Goal: Check status: Check status

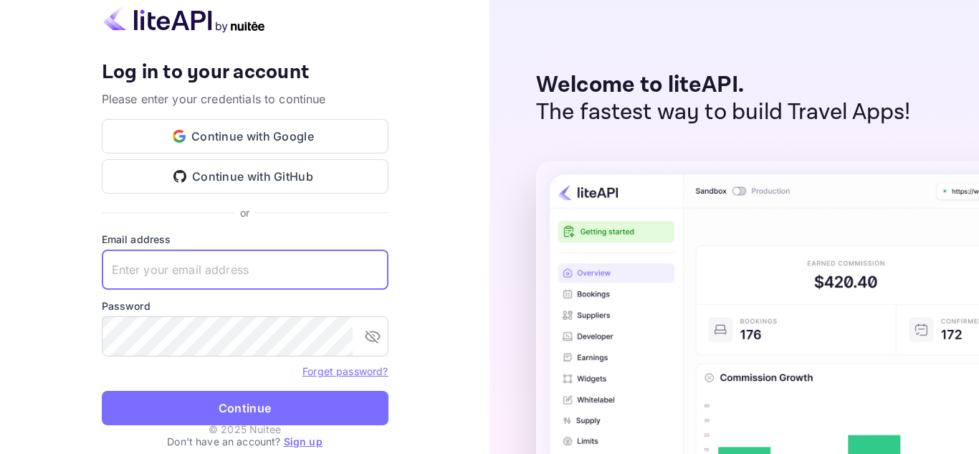
paste input "[EMAIL_ADDRESS][DOMAIN_NAME]"
type input "[EMAIL_ADDRESS][DOMAIN_NAME]"
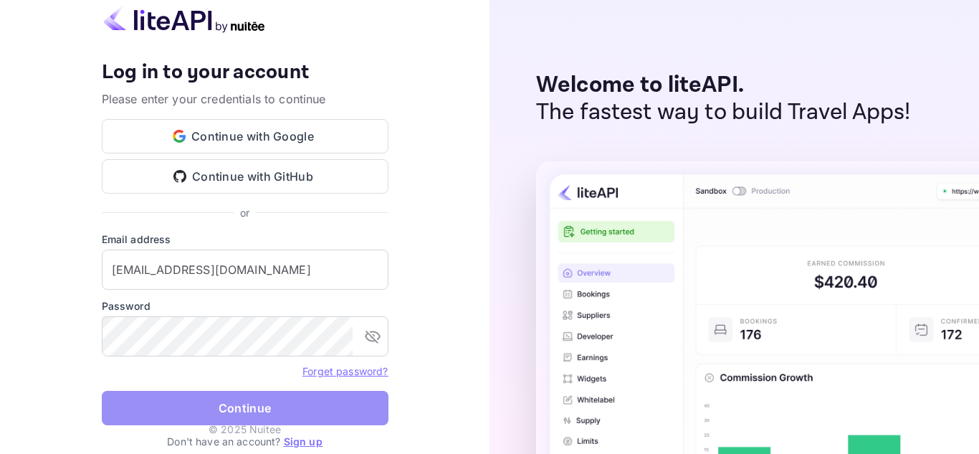
click at [214, 411] on button "Continue" at bounding box center [245, 408] width 287 height 34
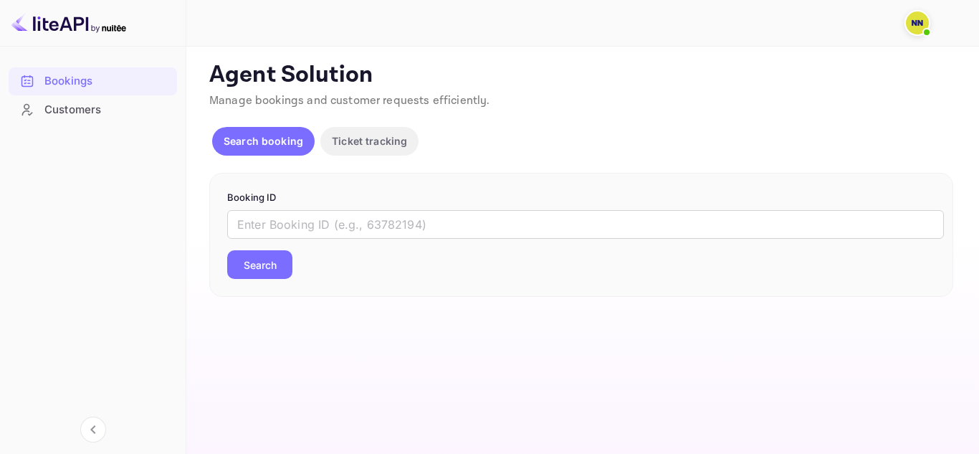
click at [289, 239] on div "​ Search" at bounding box center [581, 244] width 708 height 69
click at [308, 228] on input "text" at bounding box center [585, 224] width 717 height 29
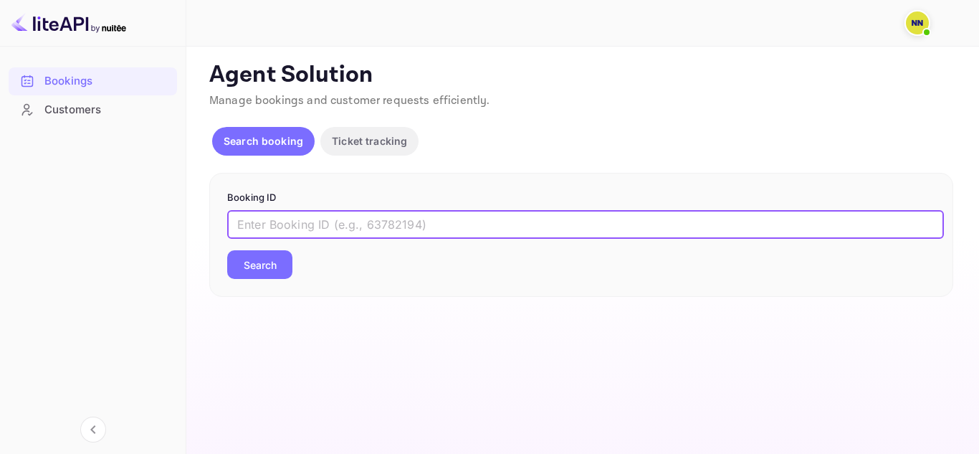
paste input "'7422536"
click at [241, 221] on input "'7422536" at bounding box center [585, 224] width 717 height 29
type input "7422536"
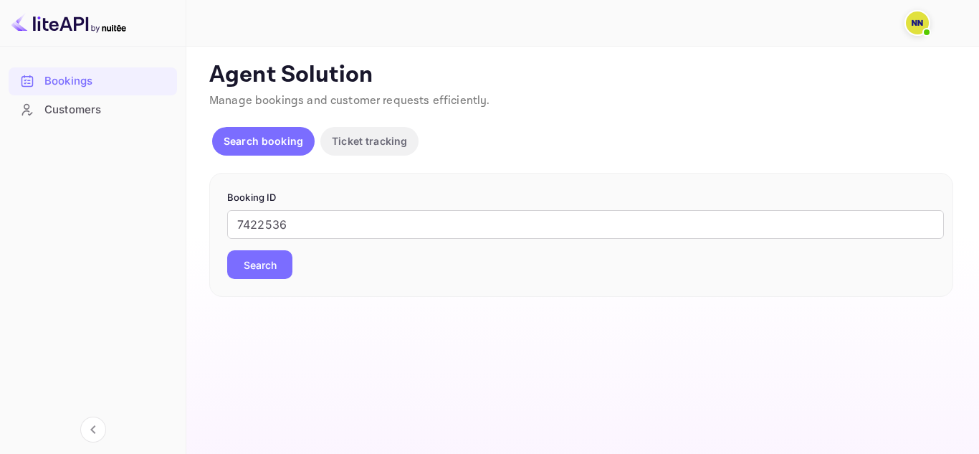
click at [280, 277] on button "Search" at bounding box center [259, 264] width 65 height 29
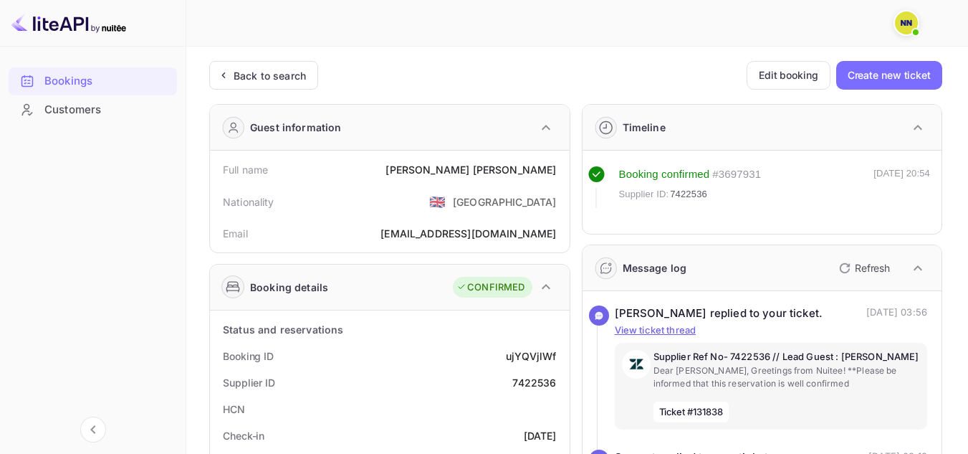
click at [276, 83] on div "Back to search" at bounding box center [263, 75] width 109 height 29
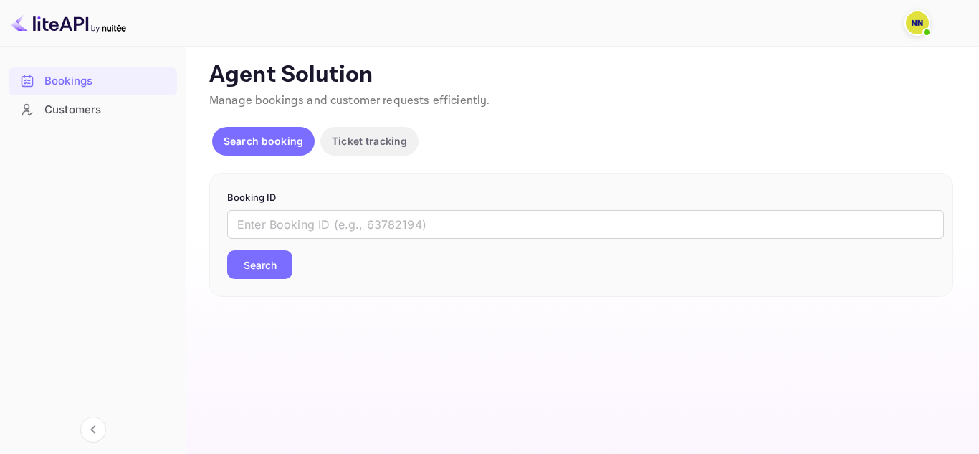
click at [274, 201] on p "Booking ID" at bounding box center [581, 198] width 708 height 14
click at [257, 232] on input "text" at bounding box center [585, 224] width 717 height 29
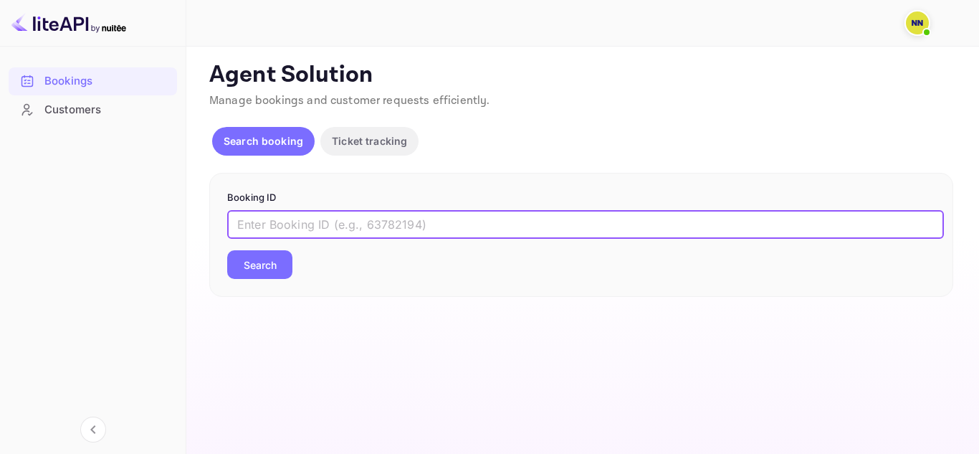
paste input "'7967605"
click at [245, 223] on input "'7967605" at bounding box center [585, 224] width 717 height 29
type input "7967605"
click at [268, 270] on button "Search" at bounding box center [259, 264] width 65 height 29
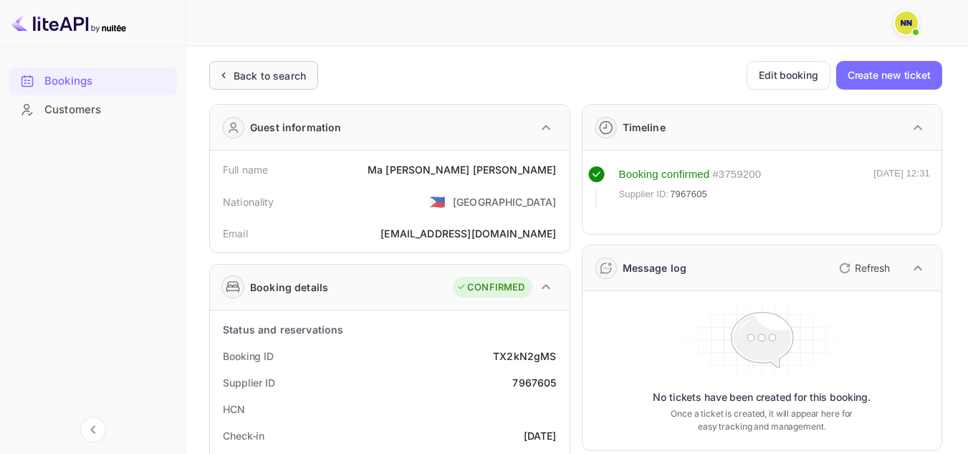
click at [280, 81] on div "Back to search" at bounding box center [270, 75] width 72 height 15
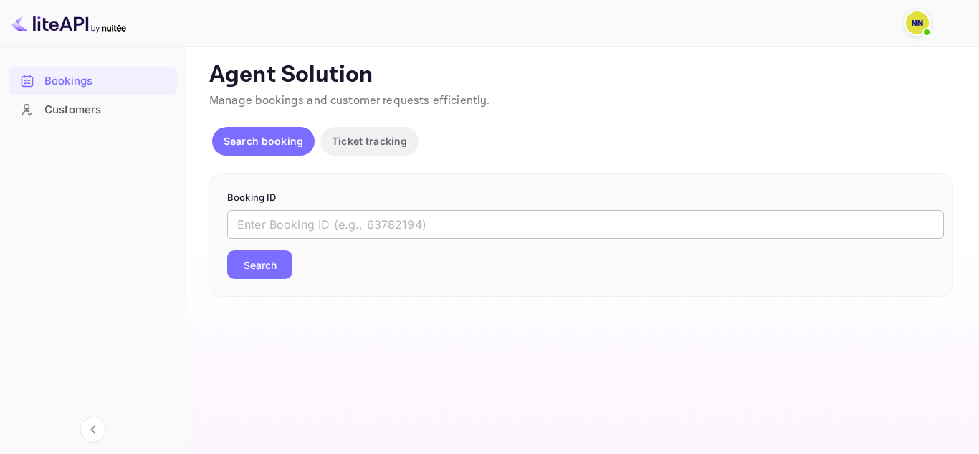
click at [254, 221] on input "text" at bounding box center [585, 224] width 717 height 29
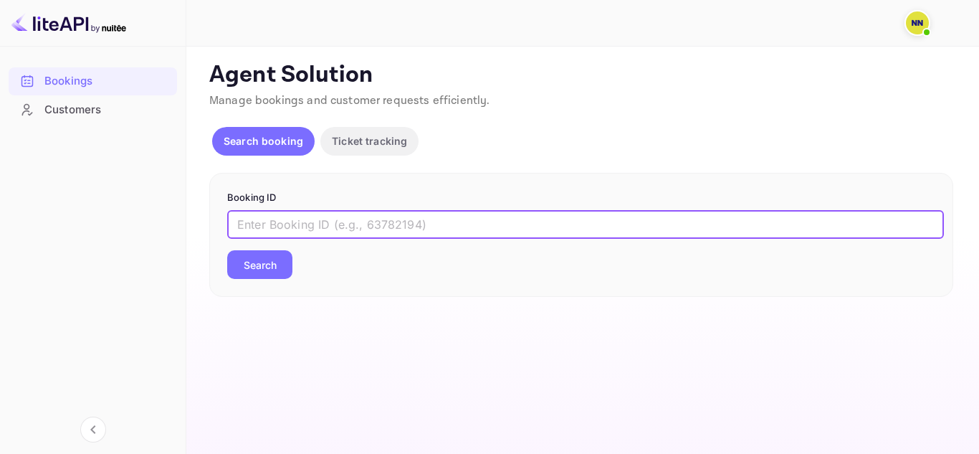
paste input "'8625493"
click at [239, 223] on input "'8625493" at bounding box center [585, 224] width 717 height 29
type input "8625493"
click at [227, 250] on button "Search" at bounding box center [259, 264] width 65 height 29
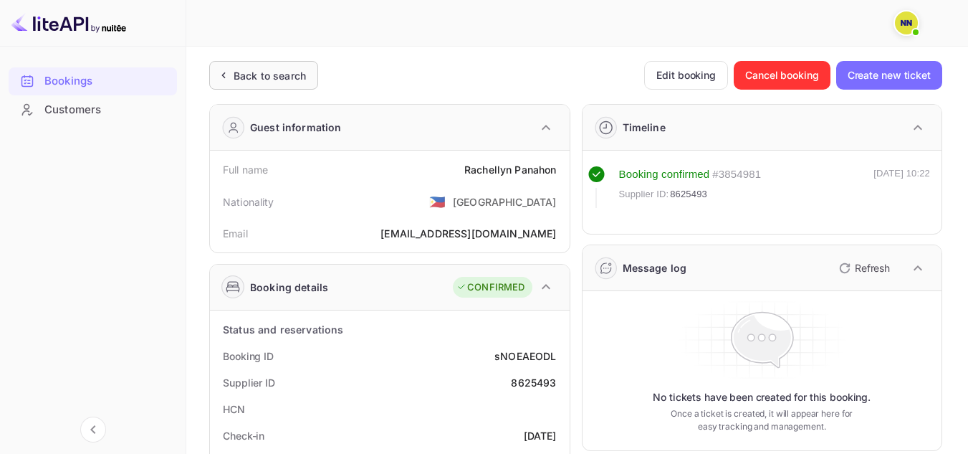
click at [258, 87] on div "Back to search" at bounding box center [263, 75] width 109 height 29
